Goal: Task Accomplishment & Management: Use online tool/utility

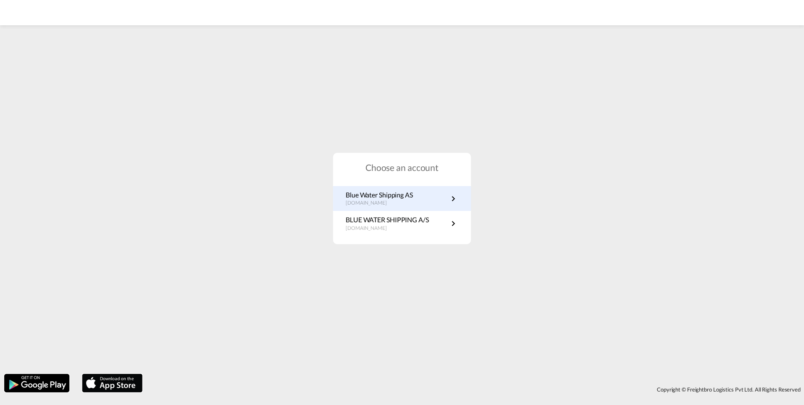
click at [399, 196] on p "Blue Water Shipping AS" at bounding box center [379, 194] width 67 height 9
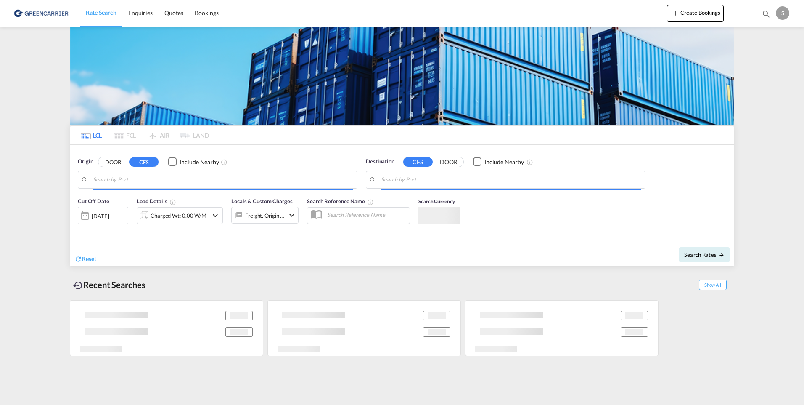
type input "Sohar, OMSOH"
type input "[GEOGRAPHIC_DATA], NOOSL"
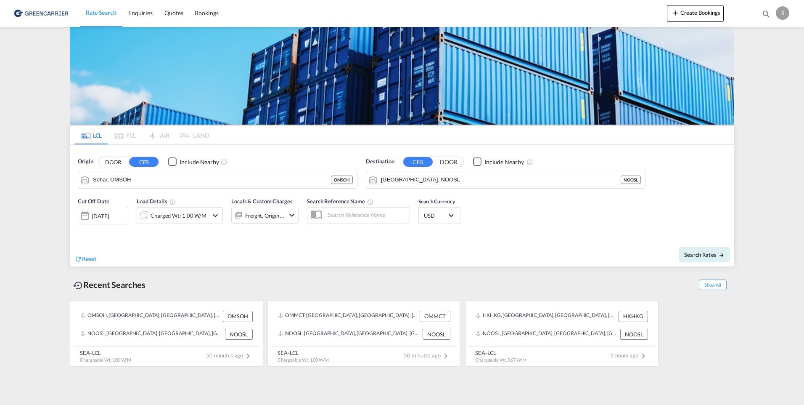
click at [779, 13] on div "S" at bounding box center [782, 12] width 13 height 13
click at [140, 10] on md-backdrop at bounding box center [402, 202] width 804 height 405
